Goal: Complete application form: Complete application form

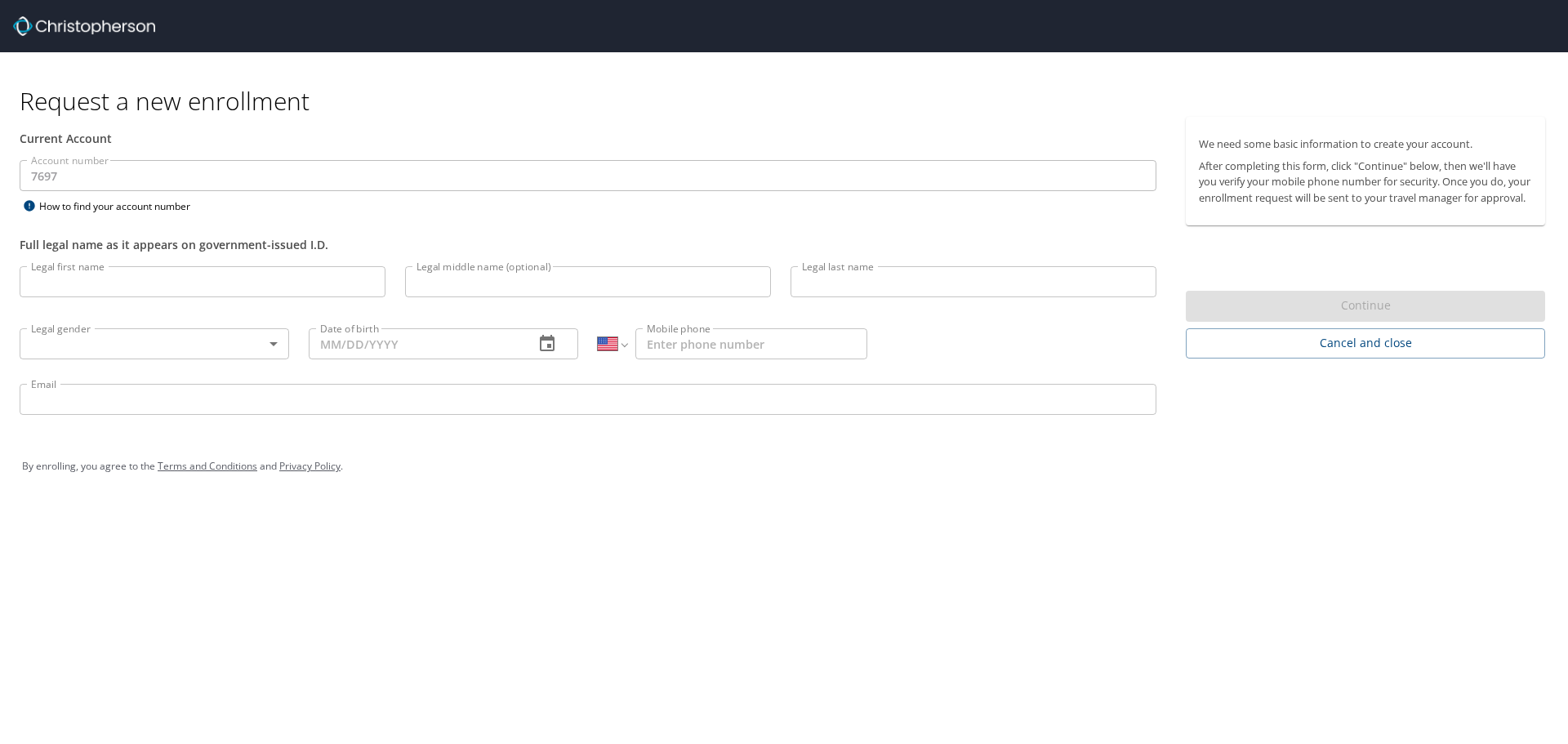
select select "US"
click at [69, 278] on input "Legal first name" at bounding box center [203, 282] width 366 height 31
type input "[GEOGRAPHIC_DATA]"
click at [554, 273] on input "Legal middle name (optional)" at bounding box center [588, 282] width 366 height 31
type input "[PERSON_NAME]"
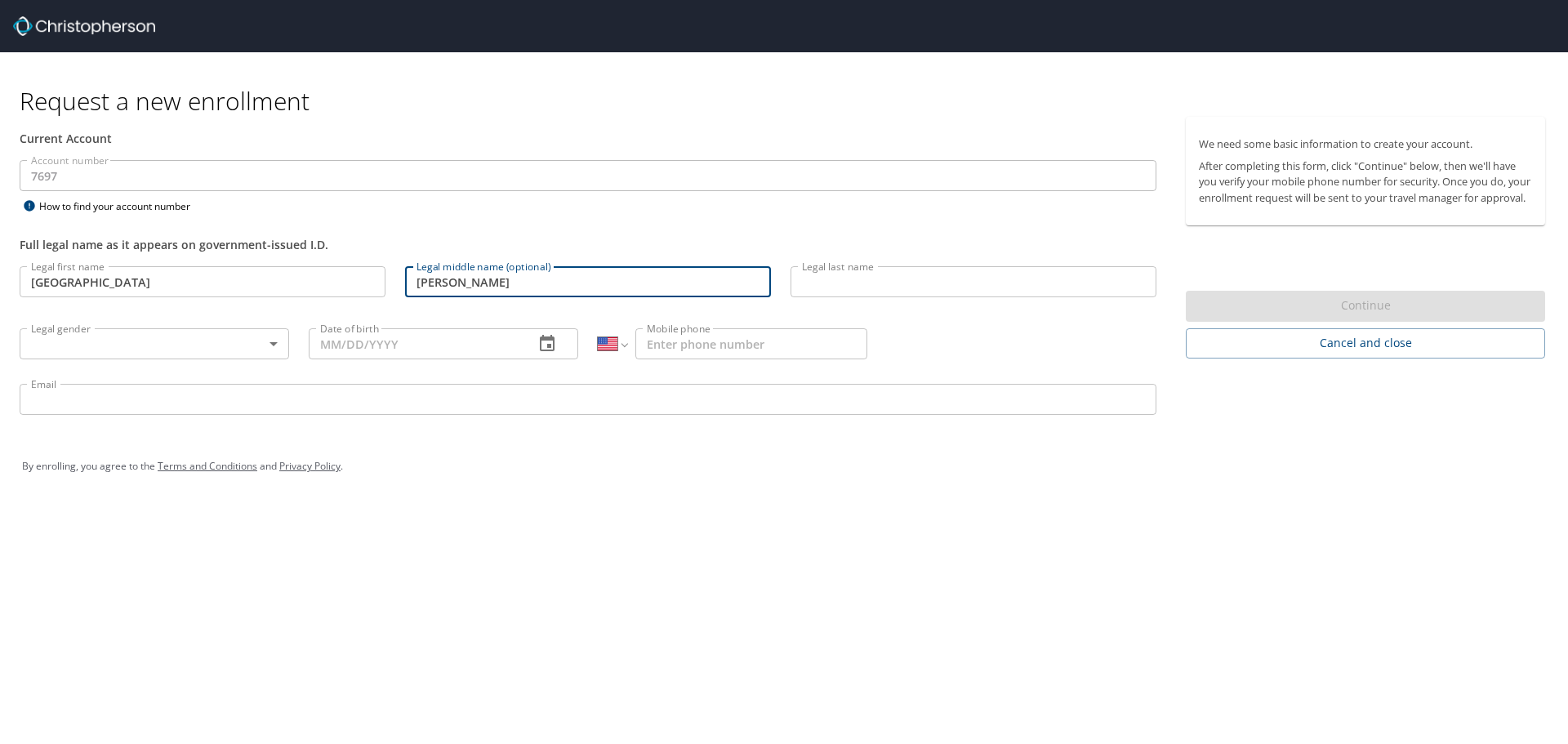
click at [1000, 288] on input "Legal last name" at bounding box center [974, 282] width 366 height 31
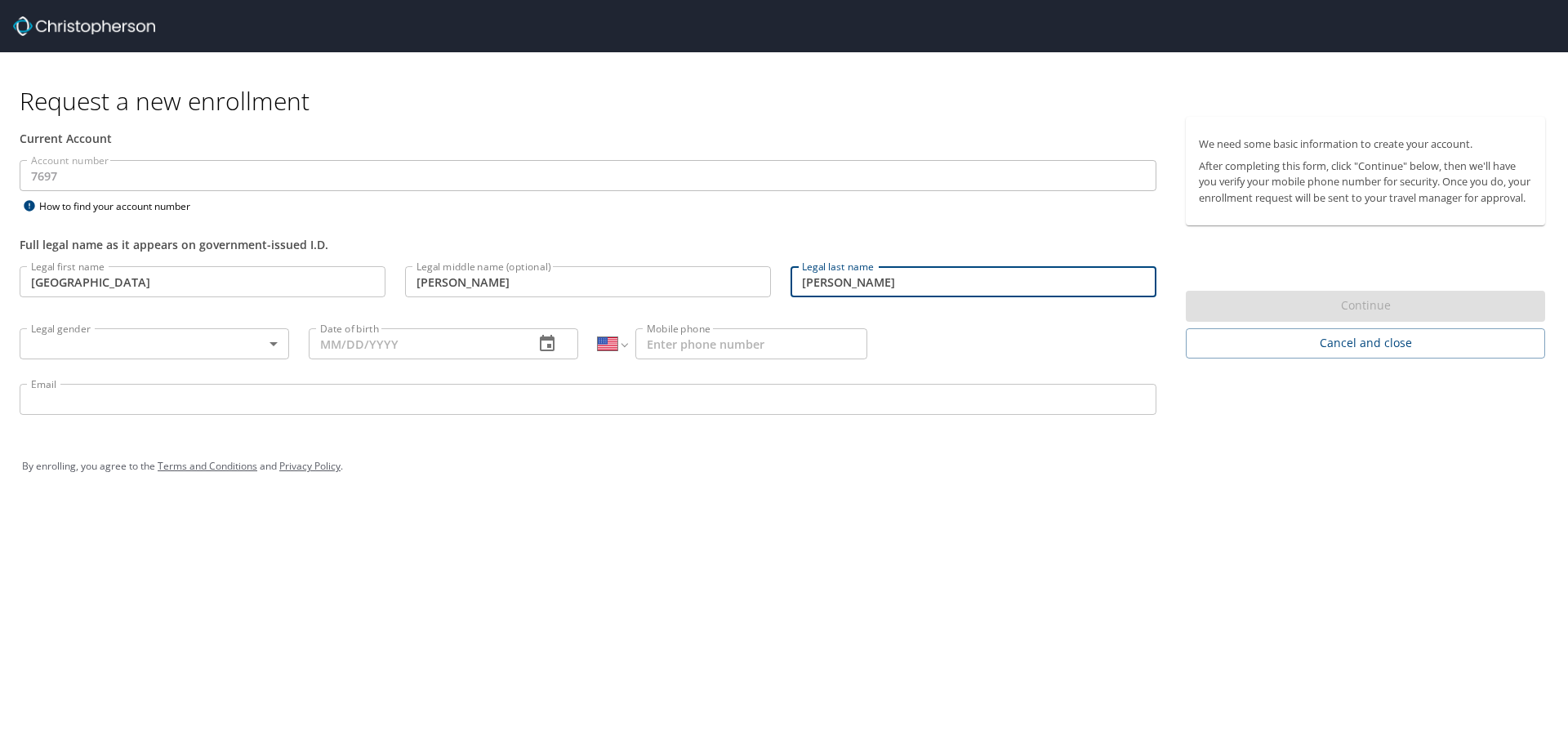
type input "[PERSON_NAME]"
click at [237, 341] on body "Request a new enrollment Current Account Account number 7697 Account number How…" at bounding box center [784, 372] width 1568 height 744
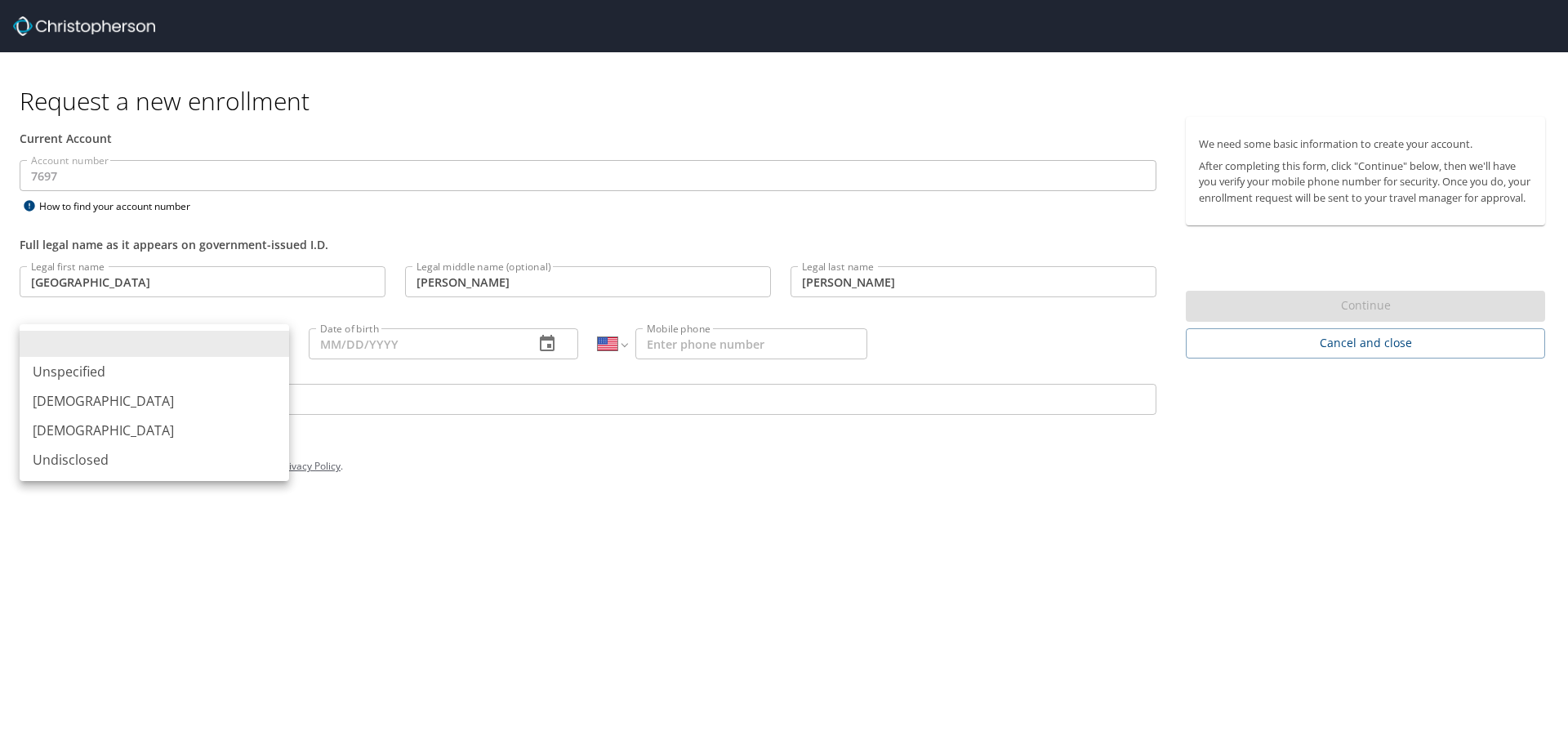
click at [201, 430] on li "[DEMOGRAPHIC_DATA]" at bounding box center [155, 431] width 270 height 30
type input "[DEMOGRAPHIC_DATA]"
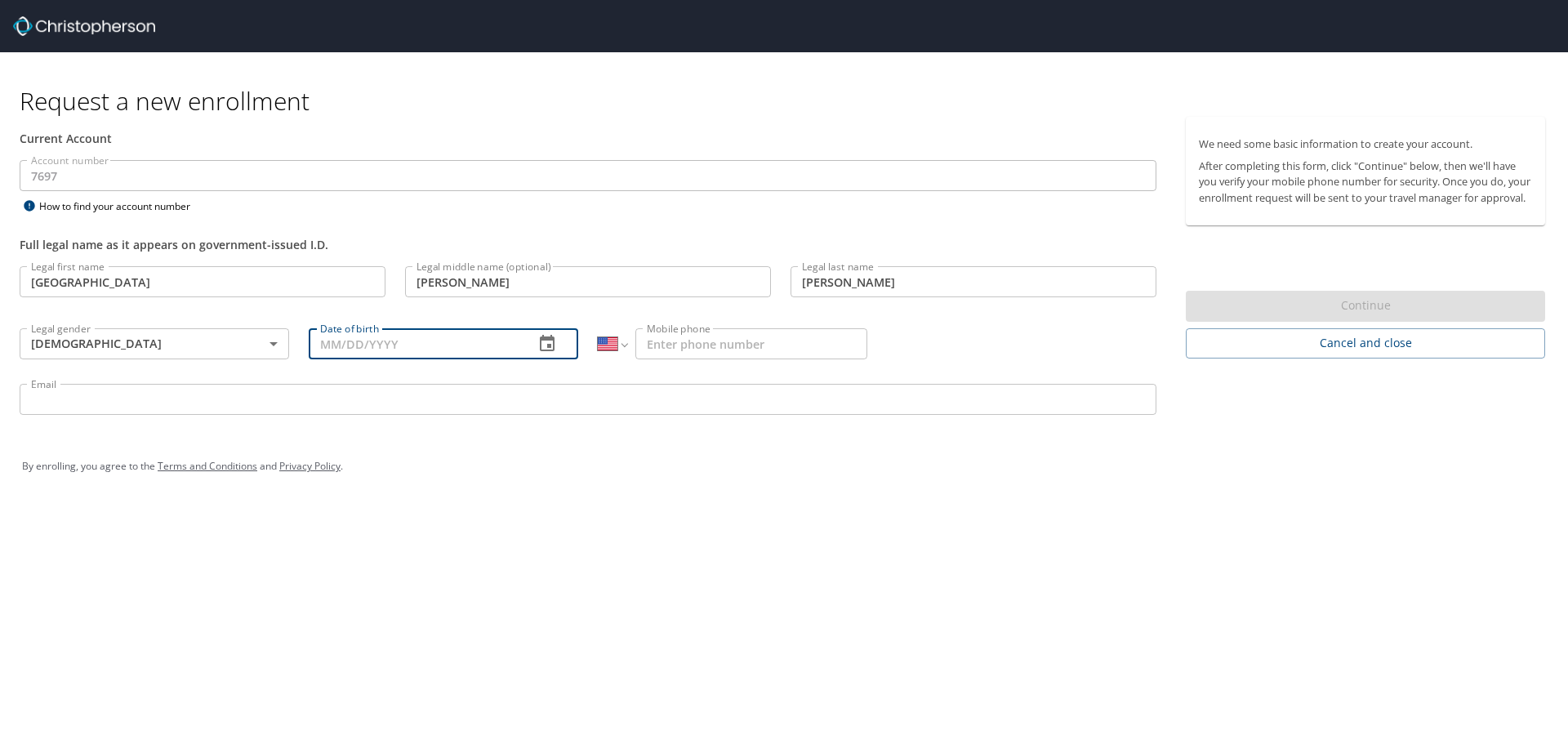
click at [405, 336] on input "Date of birth" at bounding box center [415, 344] width 212 height 31
type input "[DATE]"
click at [794, 343] on input "Mobile phone" at bounding box center [751, 344] width 232 height 31
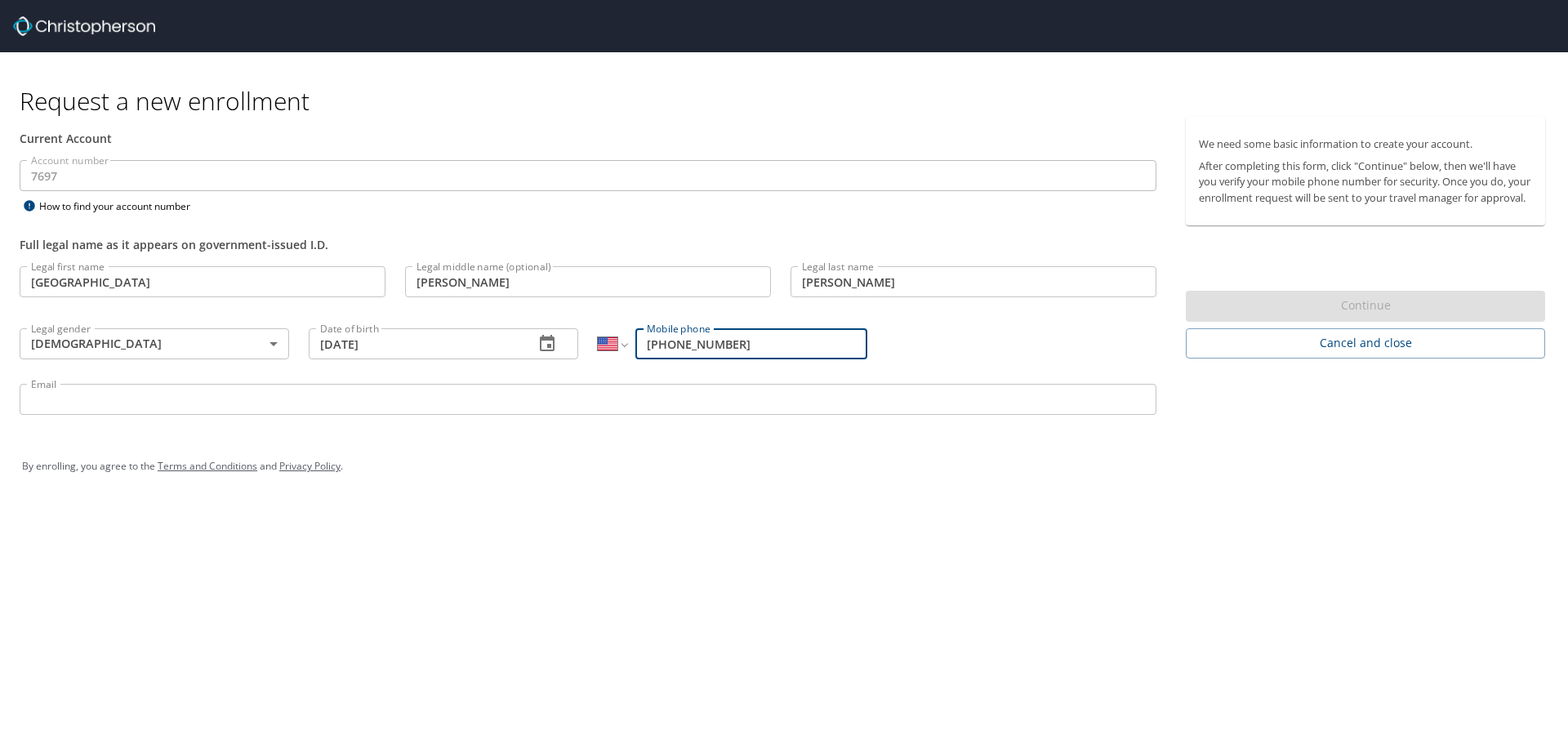
type input "[PHONE_NUMBER]"
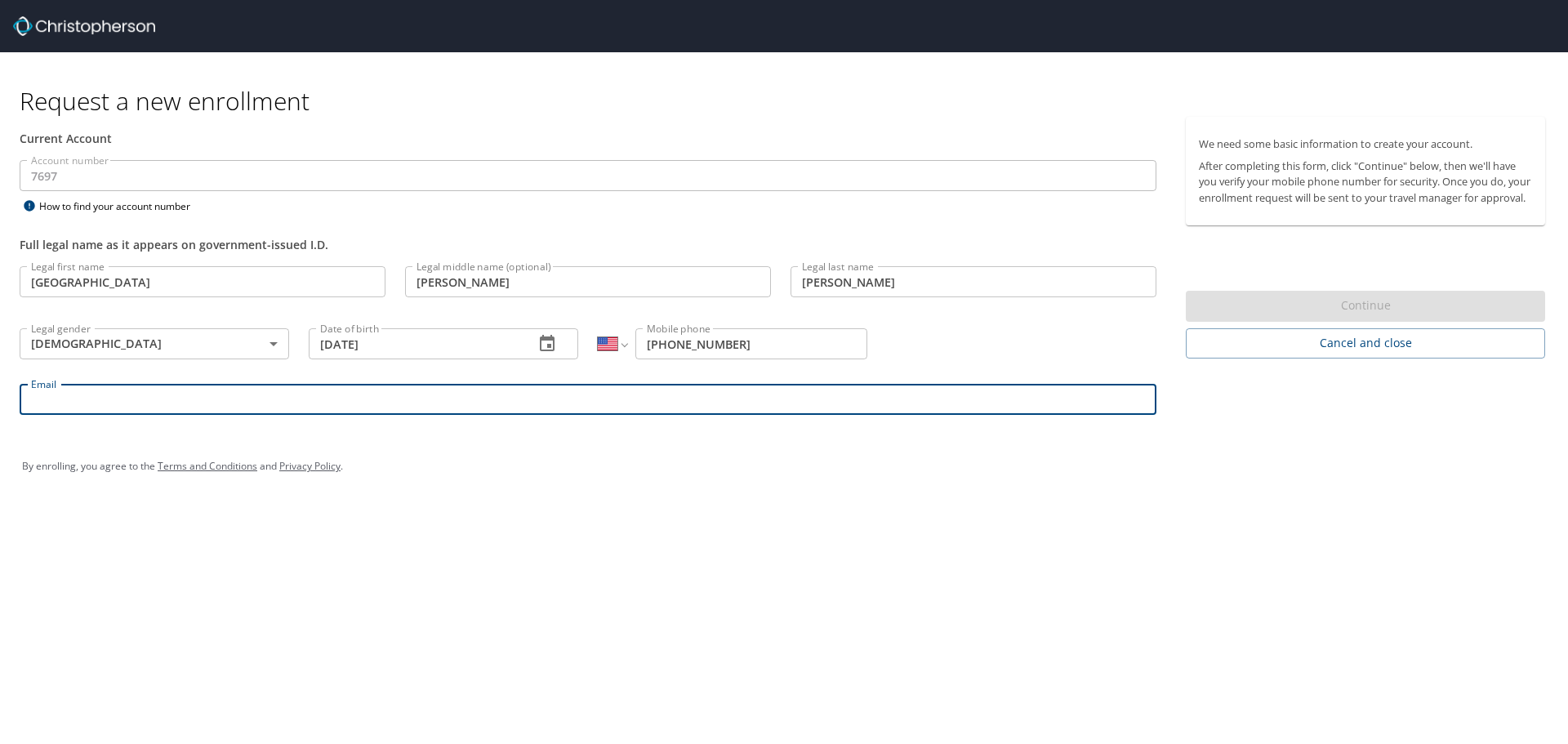
drag, startPoint x: 372, startPoint y: 397, endPoint x: 372, endPoint y: 385, distance: 12.0
click at [372, 397] on input "Email" at bounding box center [588, 399] width 1137 height 31
type input "[EMAIL_ADDRESS][DOMAIN_NAME]"
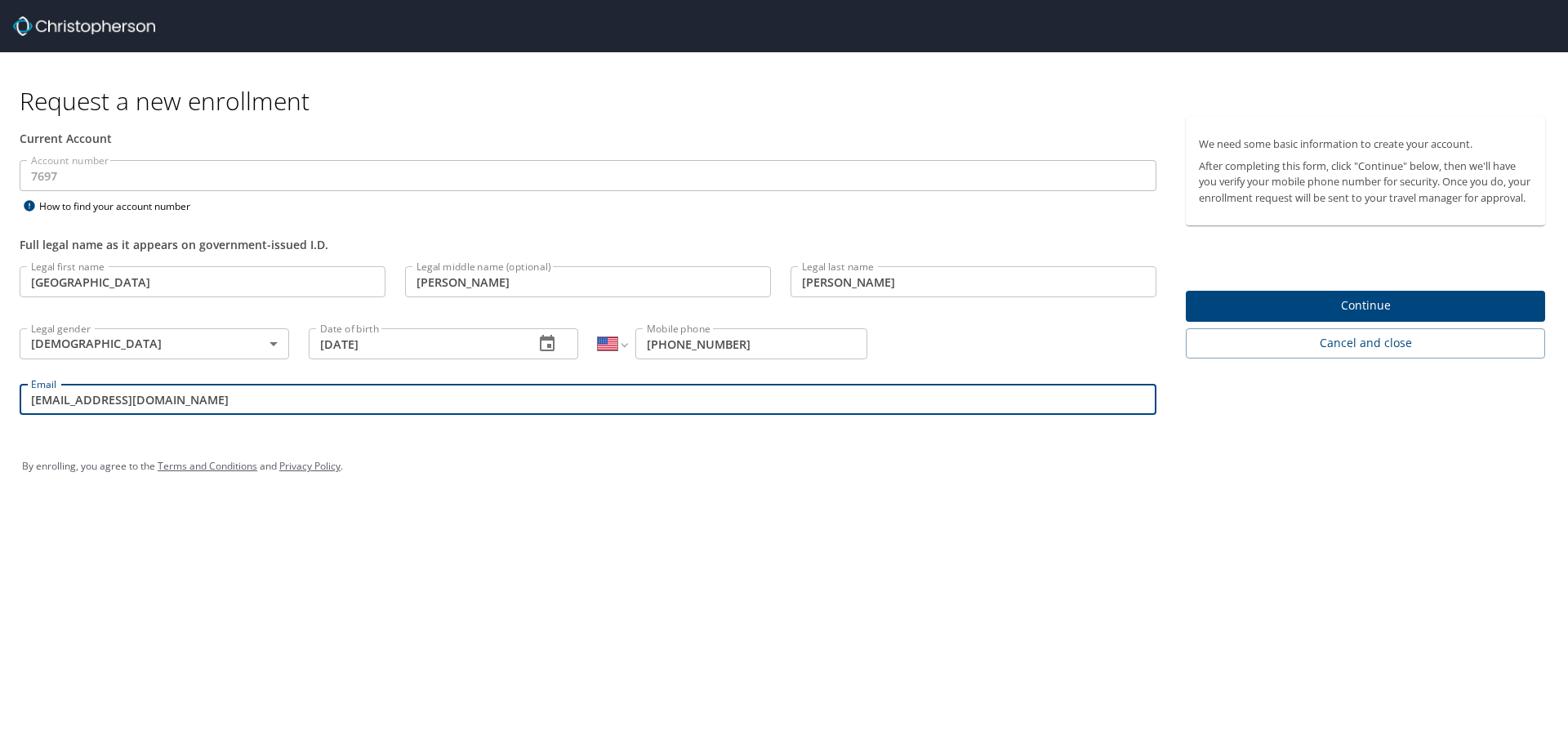
click at [1415, 316] on span "Continue" at bounding box center [1365, 305] width 333 height 20
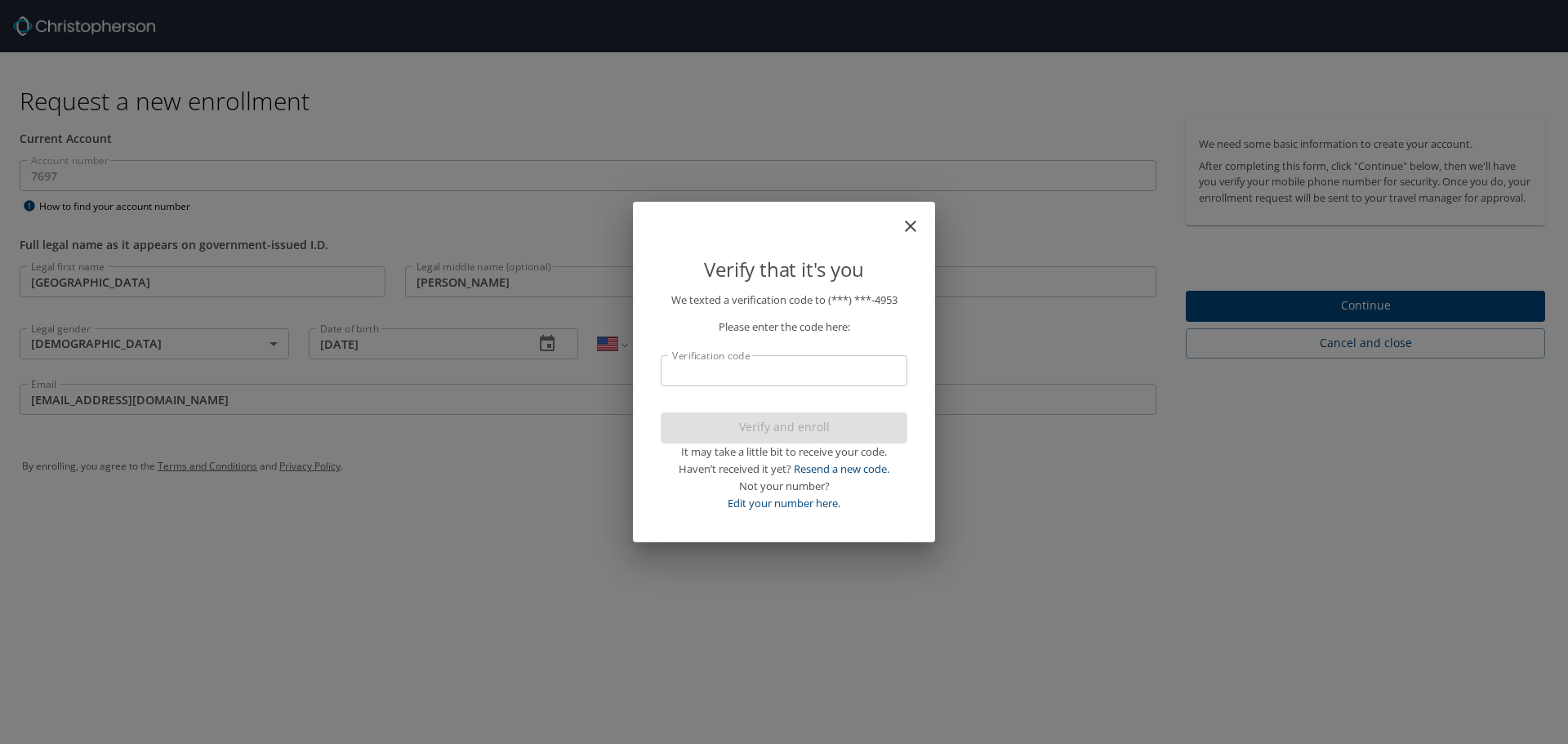
click at [850, 384] on input "Verification code" at bounding box center [783, 371] width 246 height 31
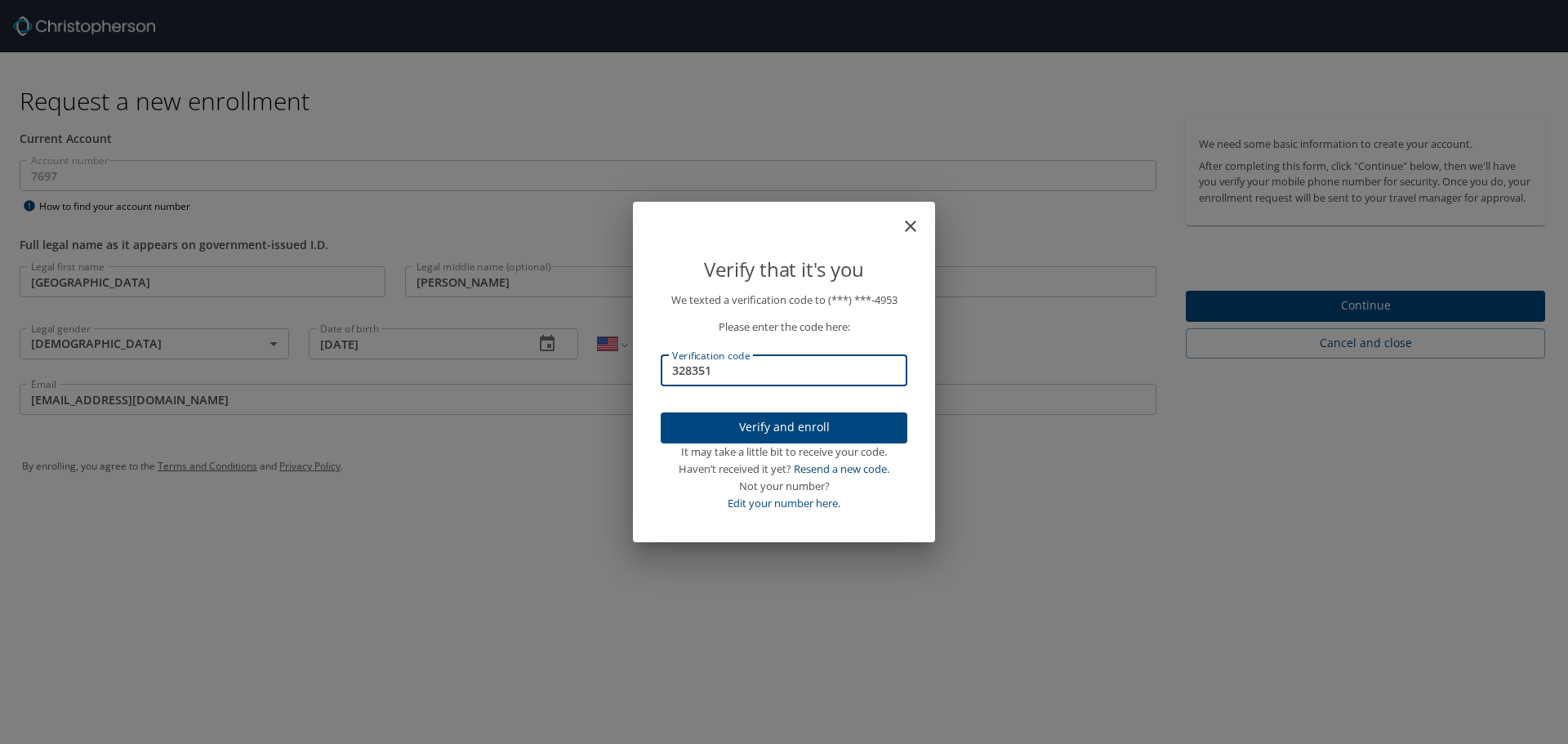
type input "328351"
click at [848, 426] on span "Verify and enroll" at bounding box center [783, 427] width 220 height 20
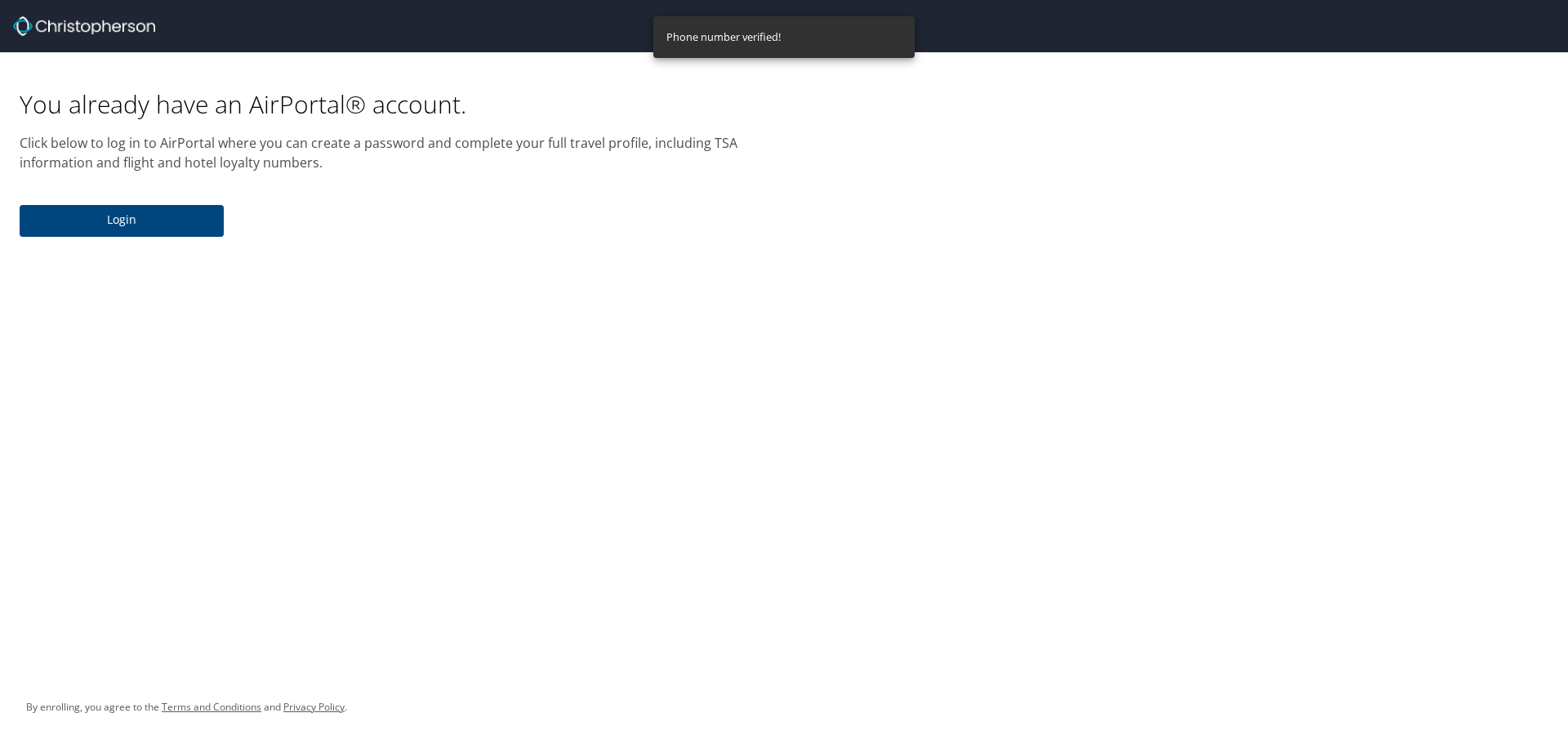
click at [176, 226] on span "Login" at bounding box center [122, 219] width 178 height 20
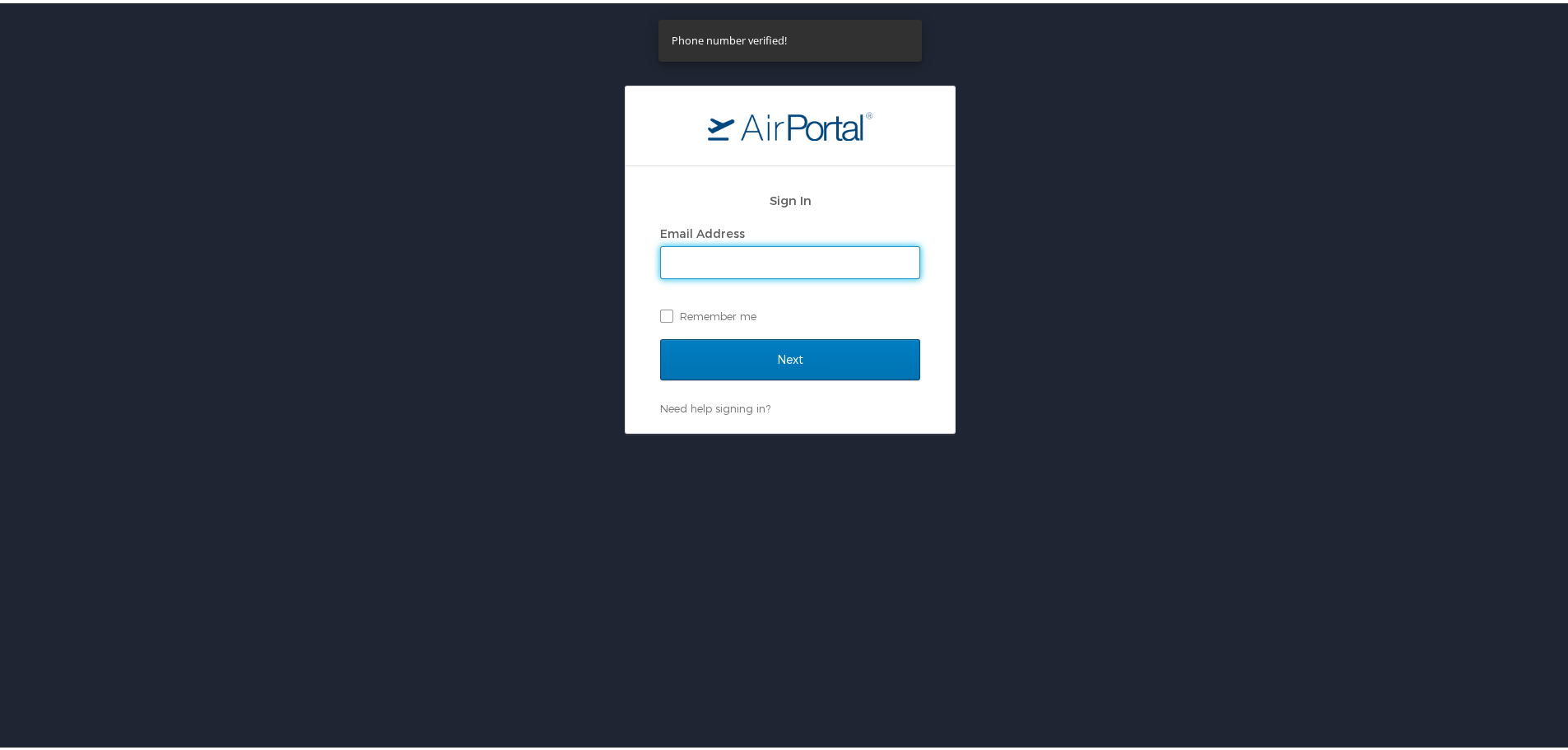
click at [756, 257] on input "Email Address" at bounding box center [790, 260] width 259 height 32
type input "[EMAIL_ADDRESS][DOMAIN_NAME]"
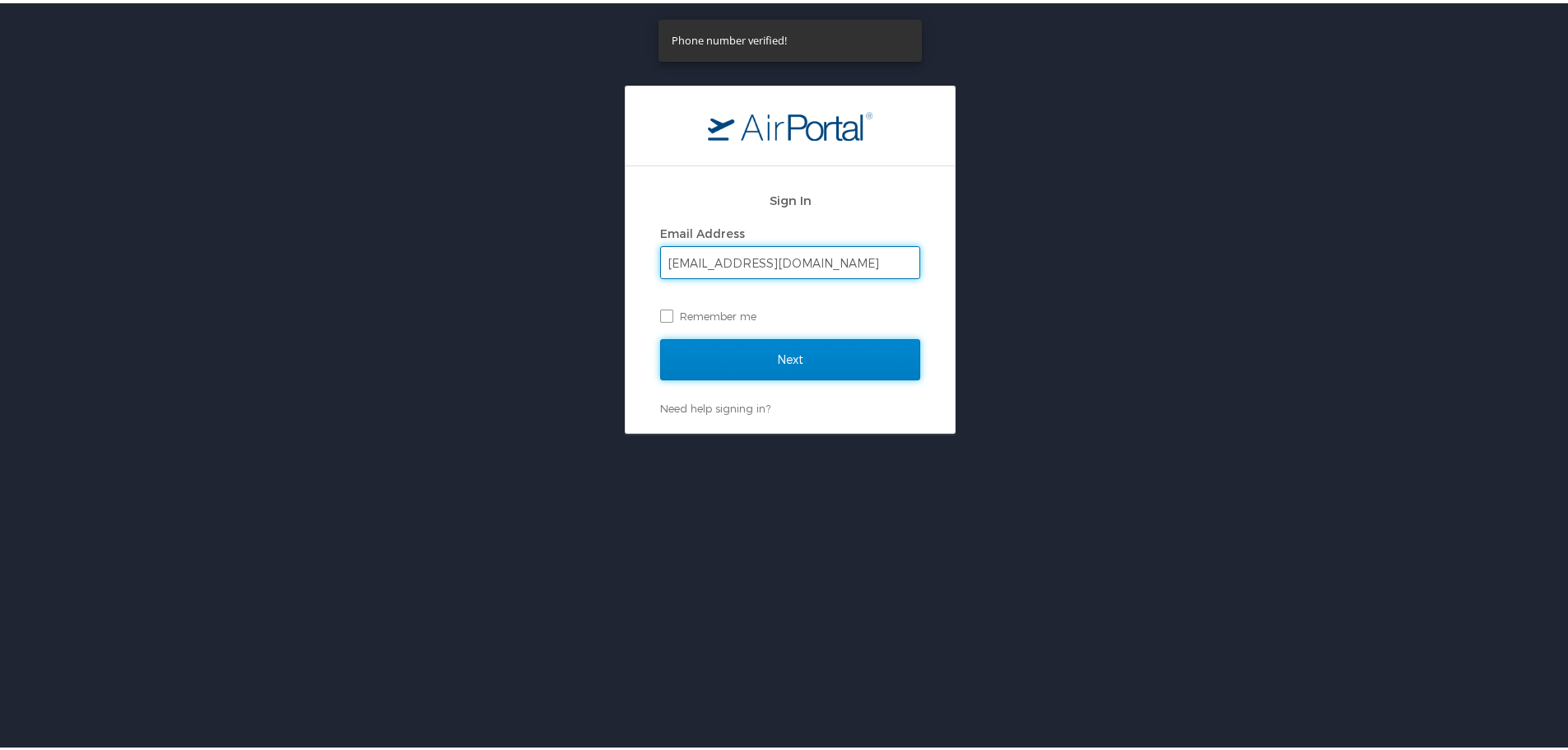
click at [786, 357] on input "Next" at bounding box center [790, 356] width 260 height 41
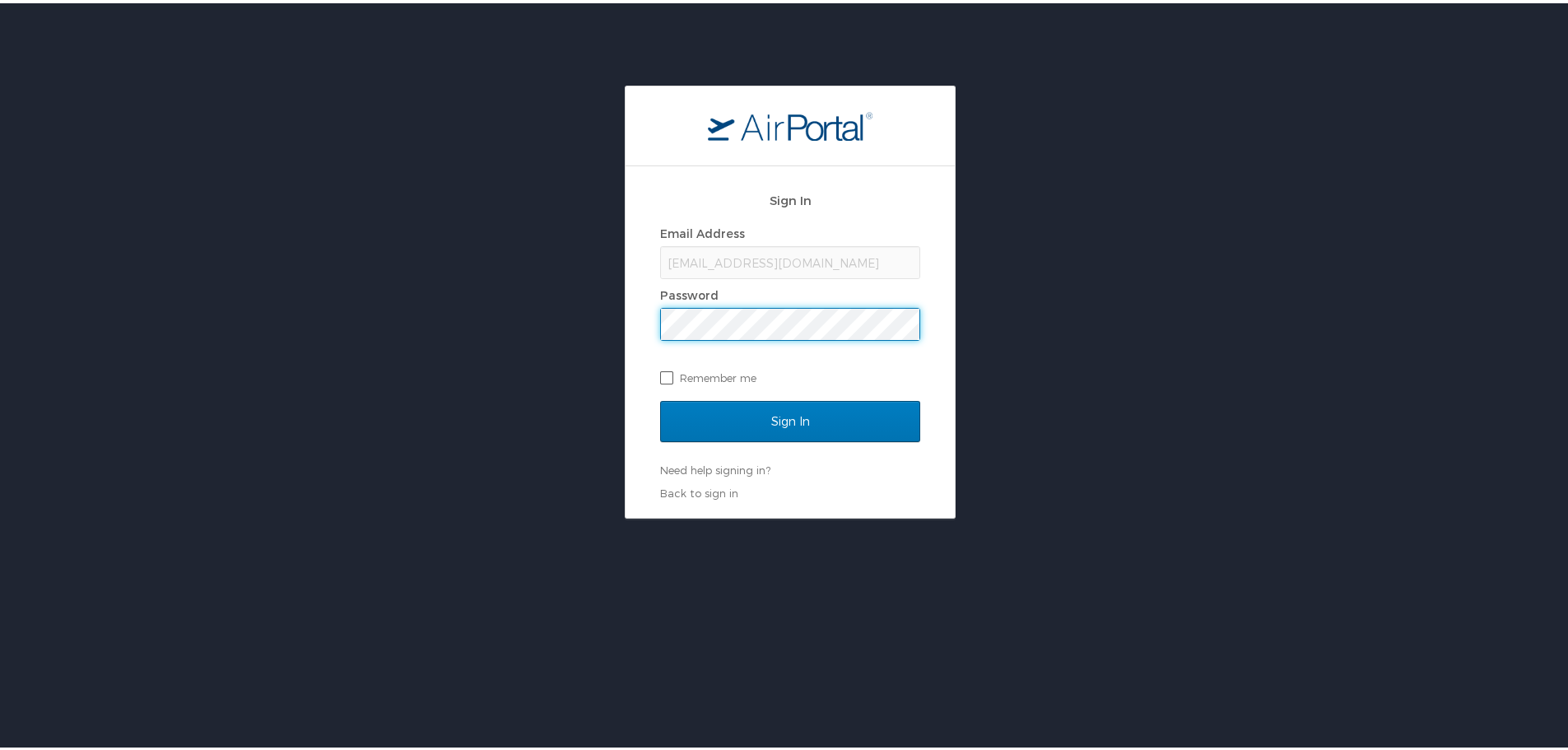
click at [670, 367] on label "Remember me" at bounding box center [790, 375] width 260 height 25
click at [670, 368] on input "Remember me" at bounding box center [666, 374] width 11 height 11
checkbox input "true"
click at [660, 397] on input "Sign In" at bounding box center [790, 418] width 260 height 41
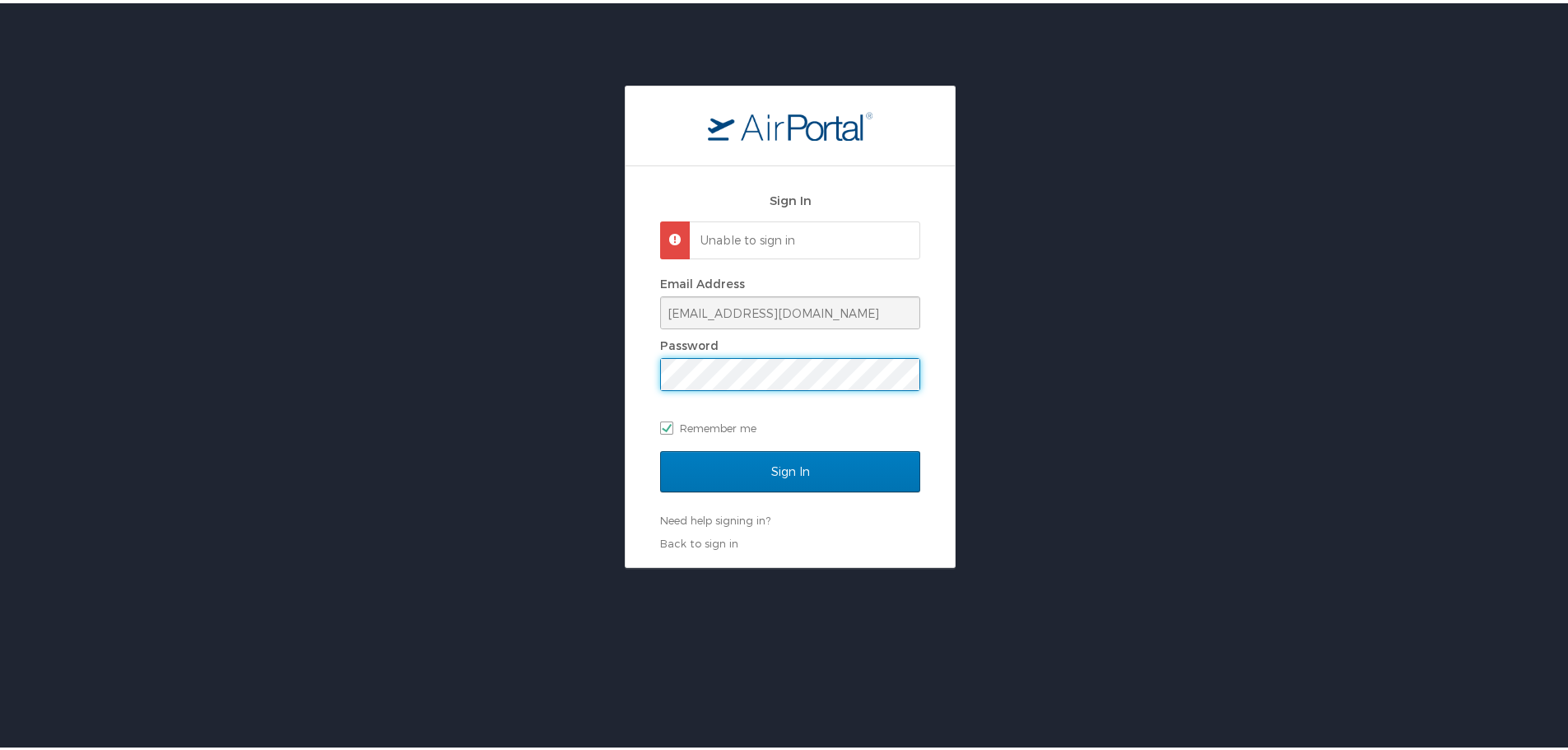
click at [598, 370] on div "Sign In Unable to sign in Email Address [EMAIL_ADDRESS][DOMAIN_NAME] Password R…" at bounding box center [790, 324] width 1580 height 482
click at [660, 448] on input "Sign In" at bounding box center [790, 468] width 260 height 41
click at [484, 354] on div "Sign In Unable to sign in Email Address [EMAIL_ADDRESS][DOMAIN_NAME] Password R…" at bounding box center [790, 324] width 1580 height 482
click at [660, 448] on input "Sign In" at bounding box center [790, 468] width 260 height 41
click at [731, 516] on link "Need help signing in?" at bounding box center [716, 517] width 110 height 13
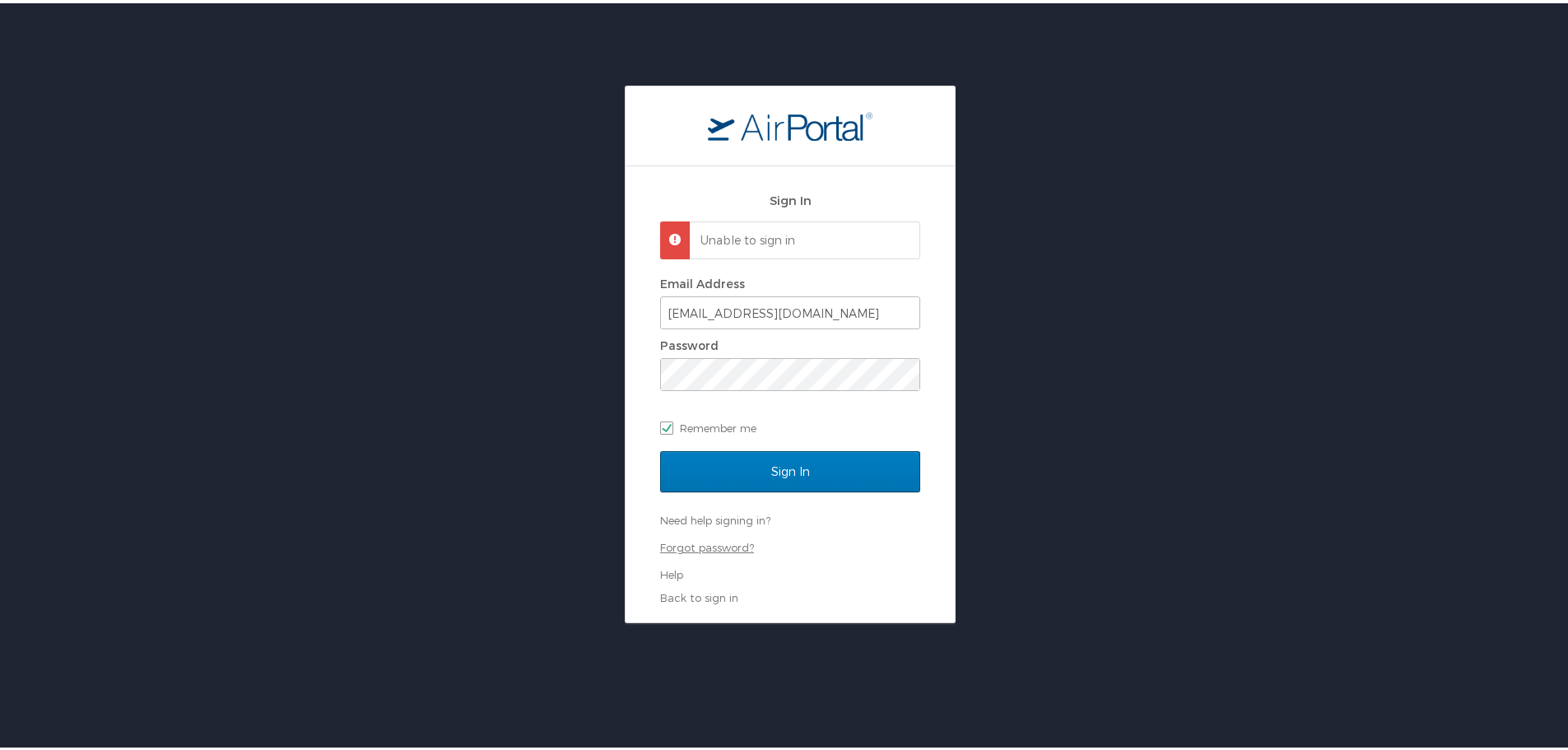
click at [726, 539] on link "Forgot password?" at bounding box center [707, 544] width 94 height 13
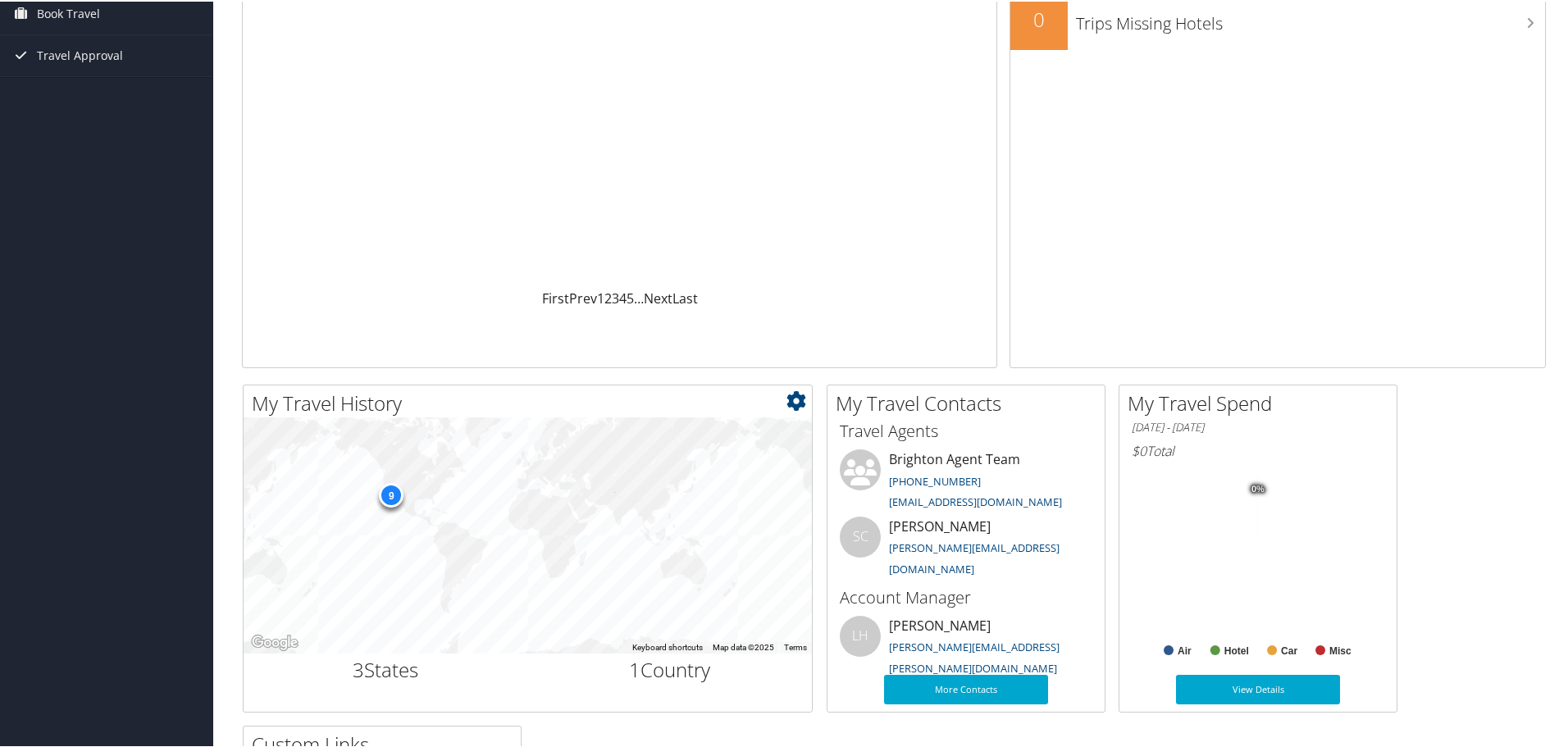
scroll to position [99, 0]
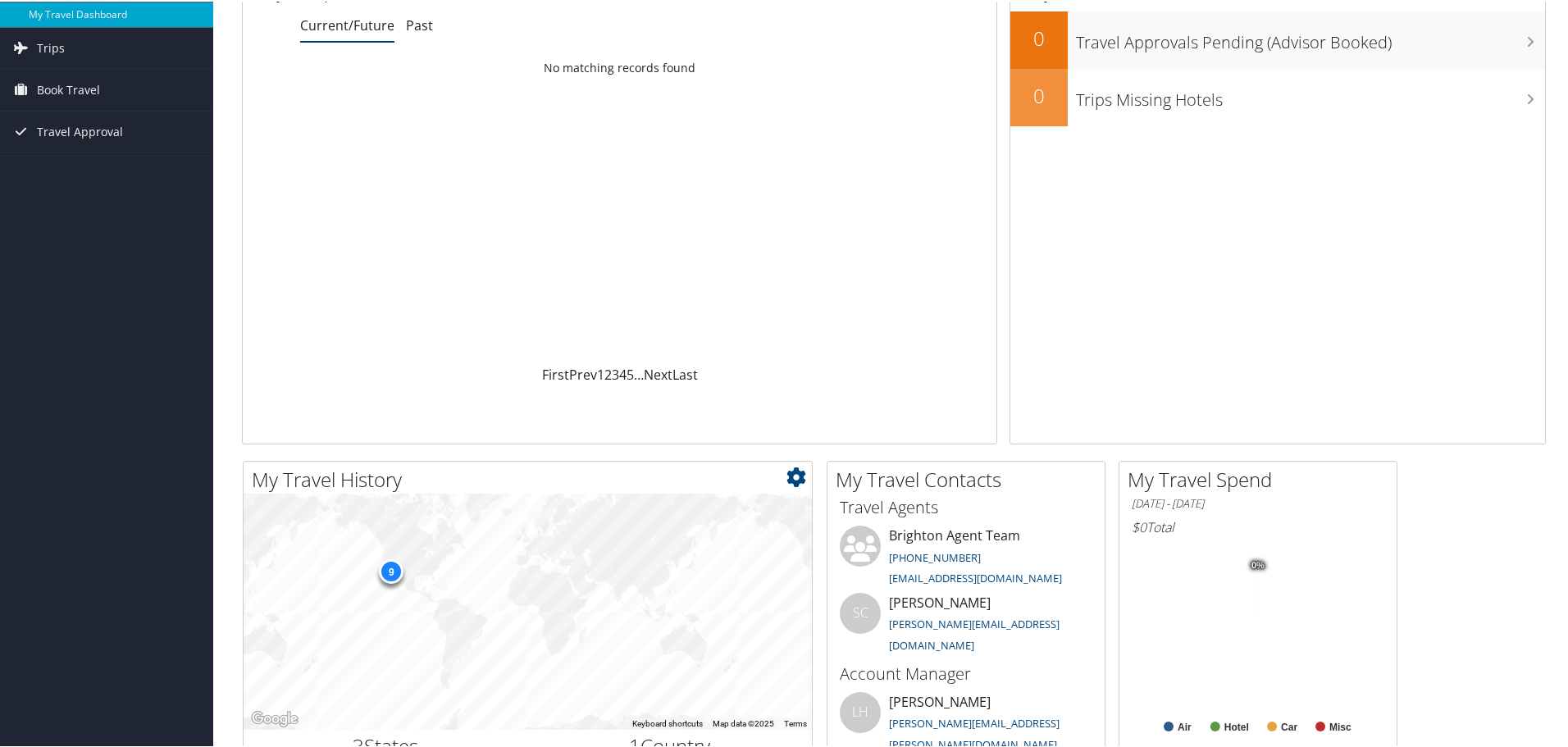
click at [394, 572] on div "9" at bounding box center [391, 569] width 24 height 24
click at [393, 568] on div "9" at bounding box center [391, 569] width 24 height 24
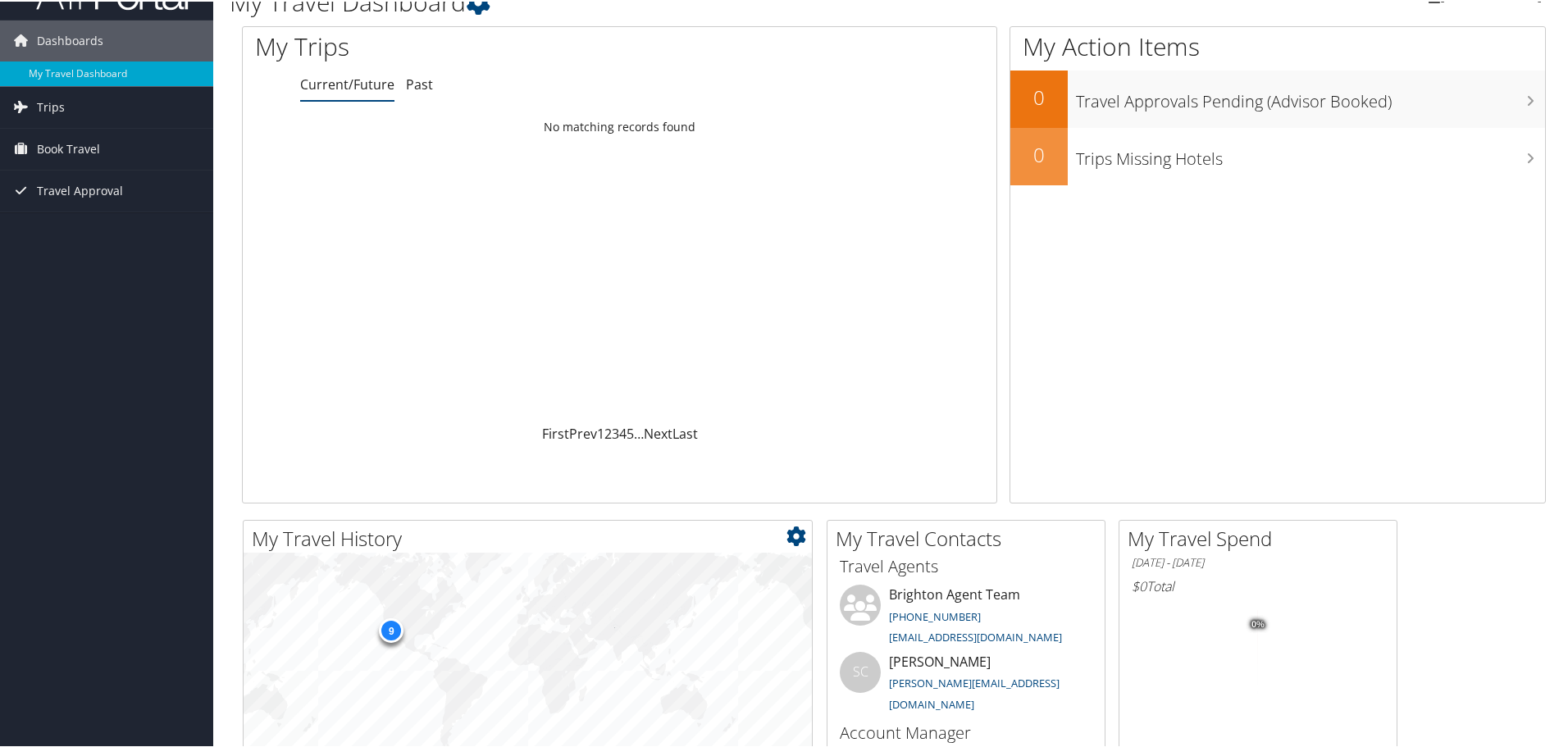
scroll to position [0, 0]
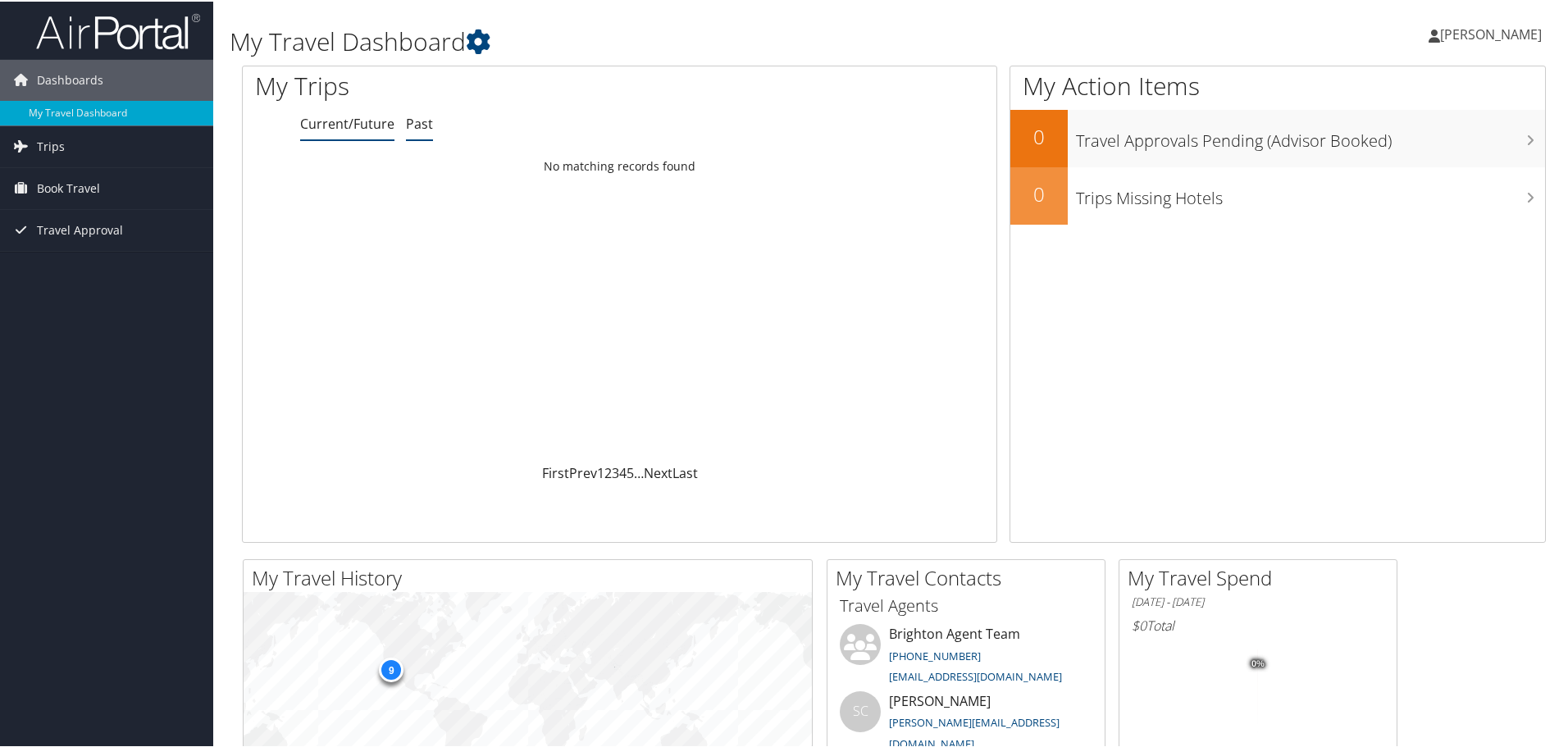
click at [412, 120] on link "Past" at bounding box center [419, 122] width 27 height 18
